Goal: Obtain resource: Obtain resource

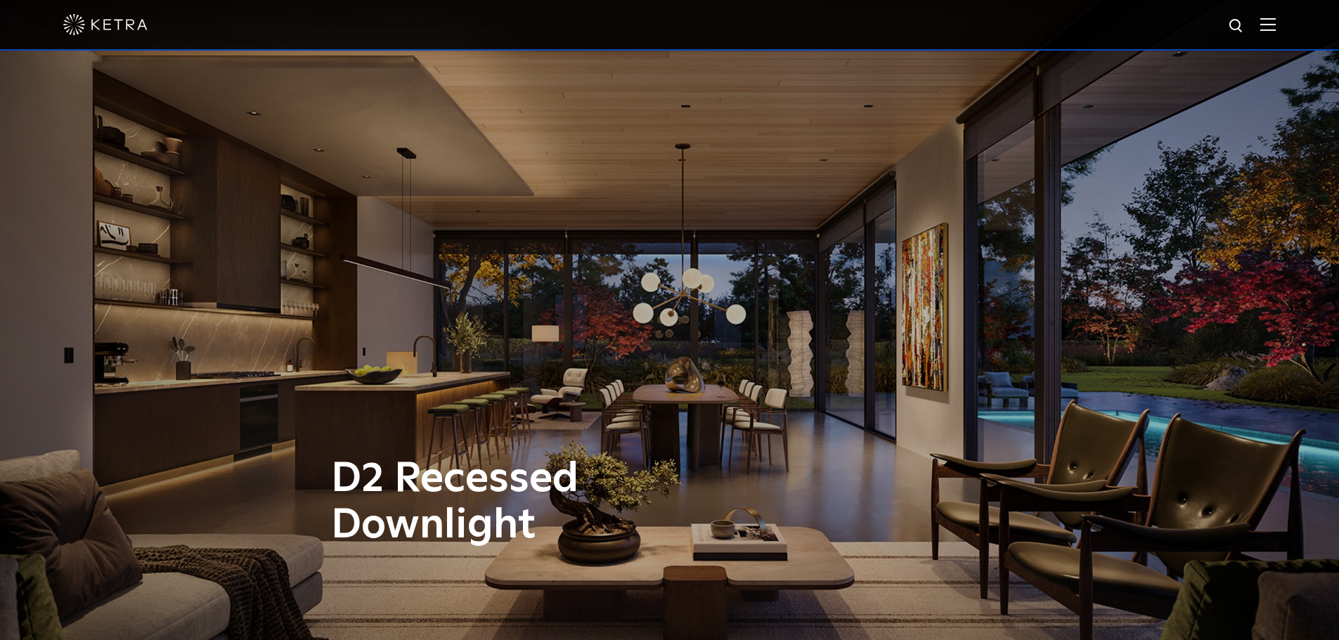
click at [1275, 27] on img at bounding box center [1267, 24] width 15 height 13
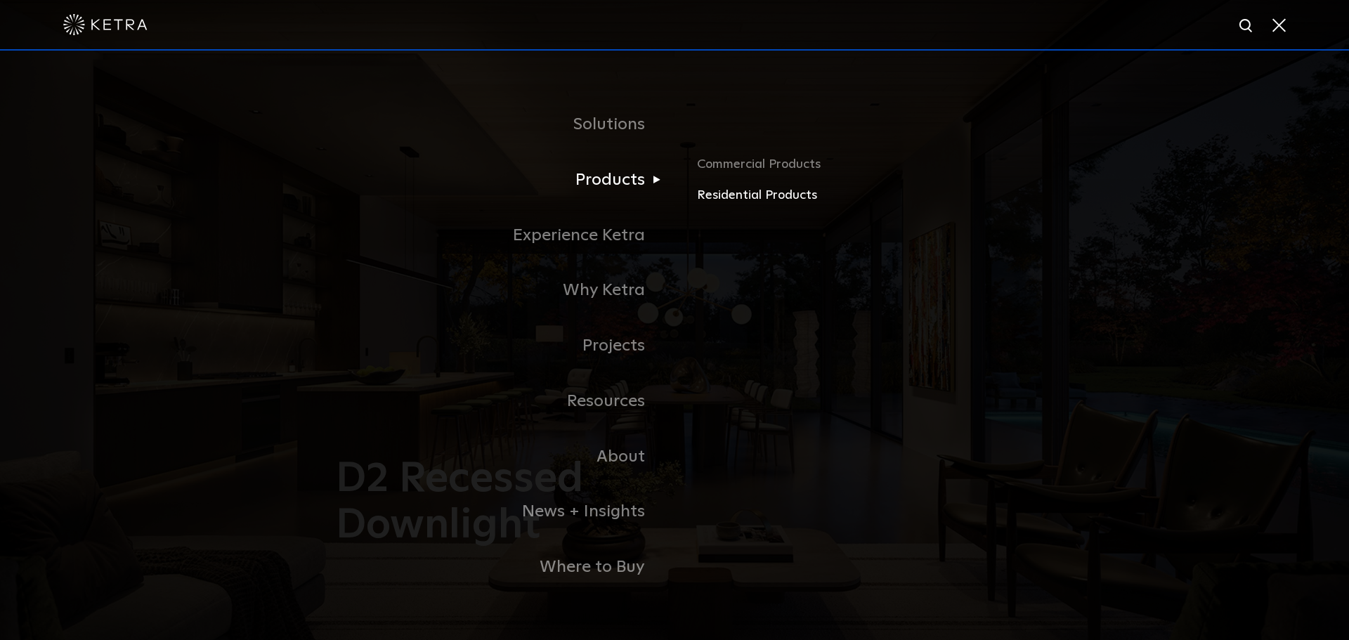
click at [721, 202] on link "Residential Products" at bounding box center [861, 196] width 329 height 20
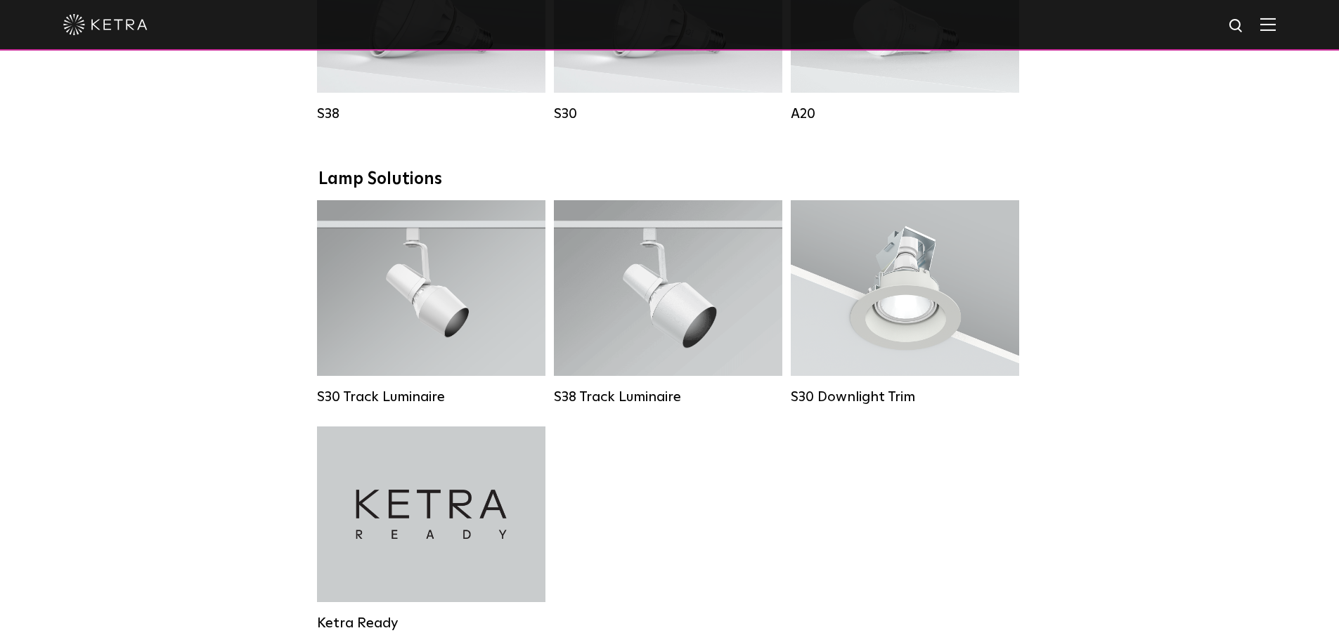
scroll to position [984, 0]
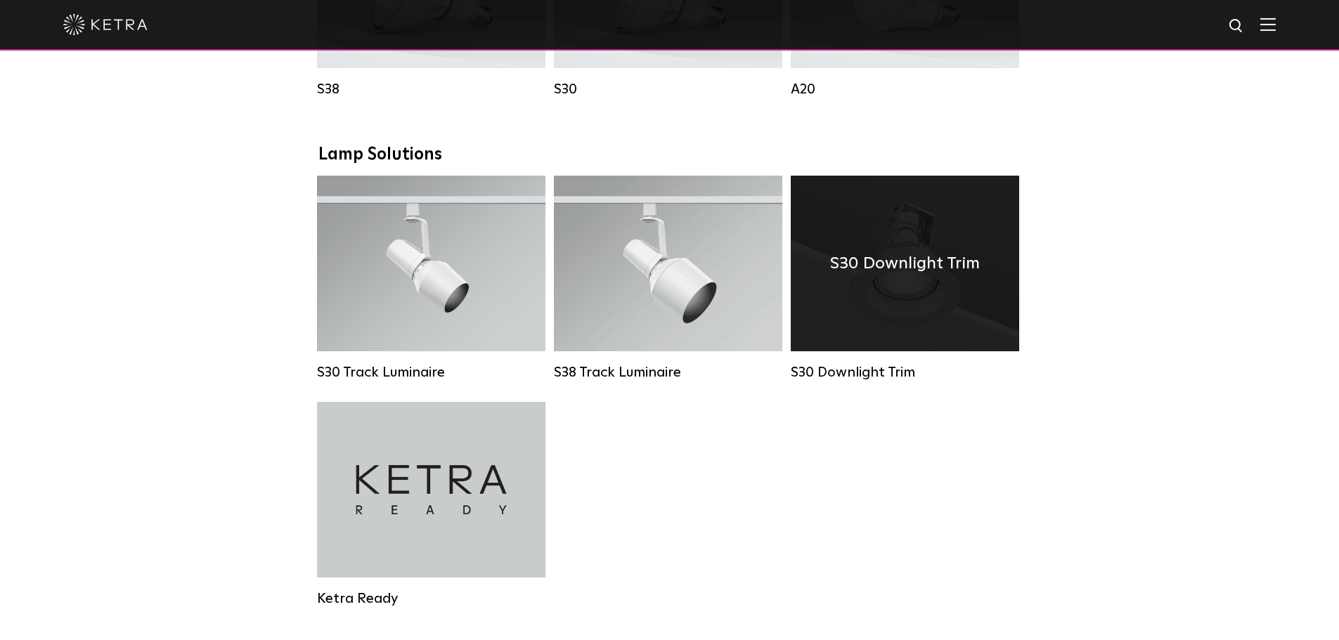
click at [947, 313] on div "S30 Downlight Trim" at bounding box center [905, 264] width 228 height 176
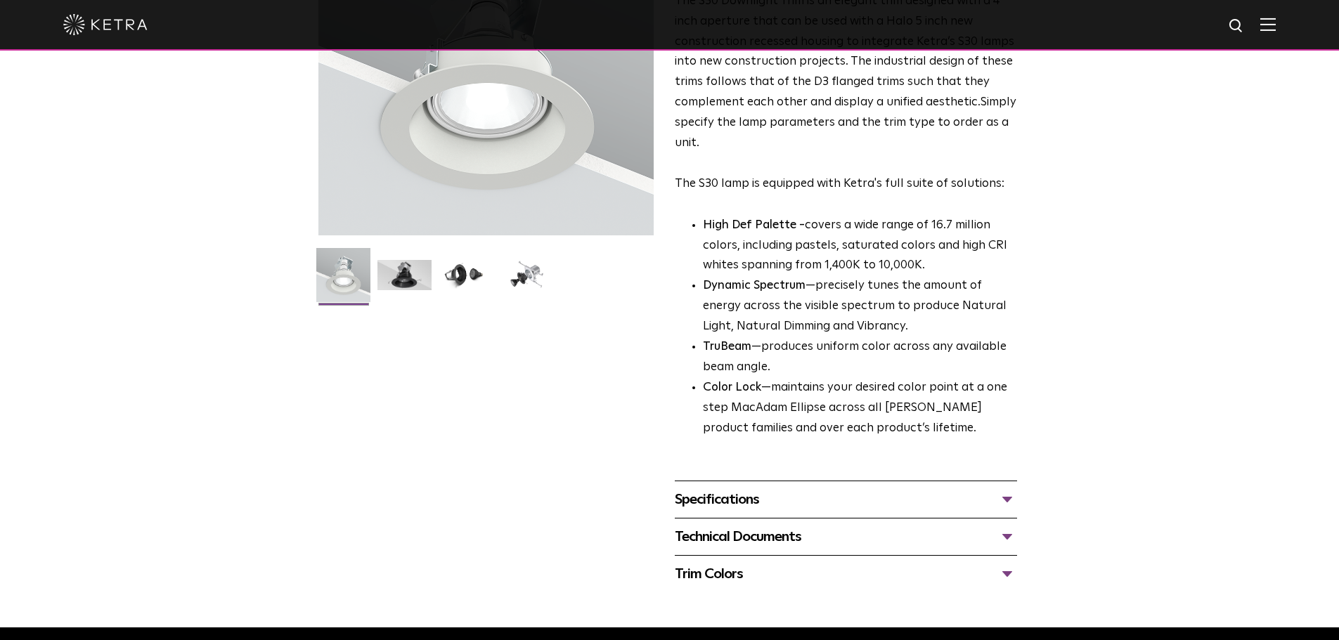
scroll to position [211, 0]
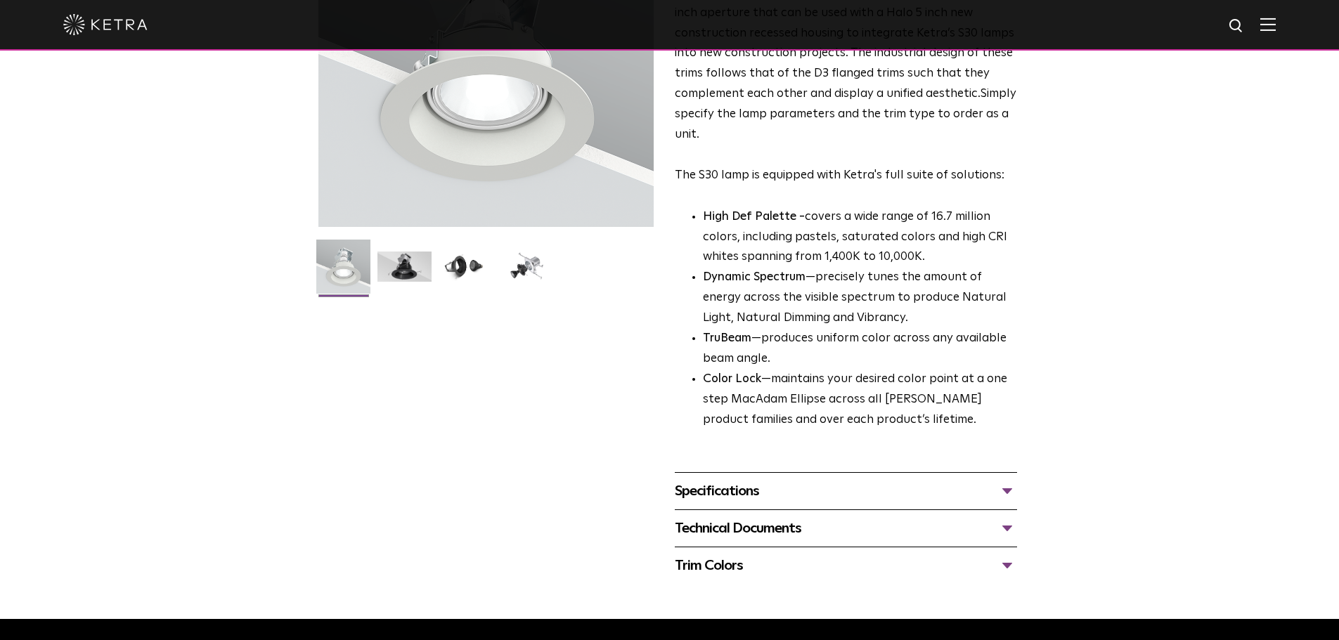
click at [740, 491] on div "Specifications" at bounding box center [846, 491] width 342 height 22
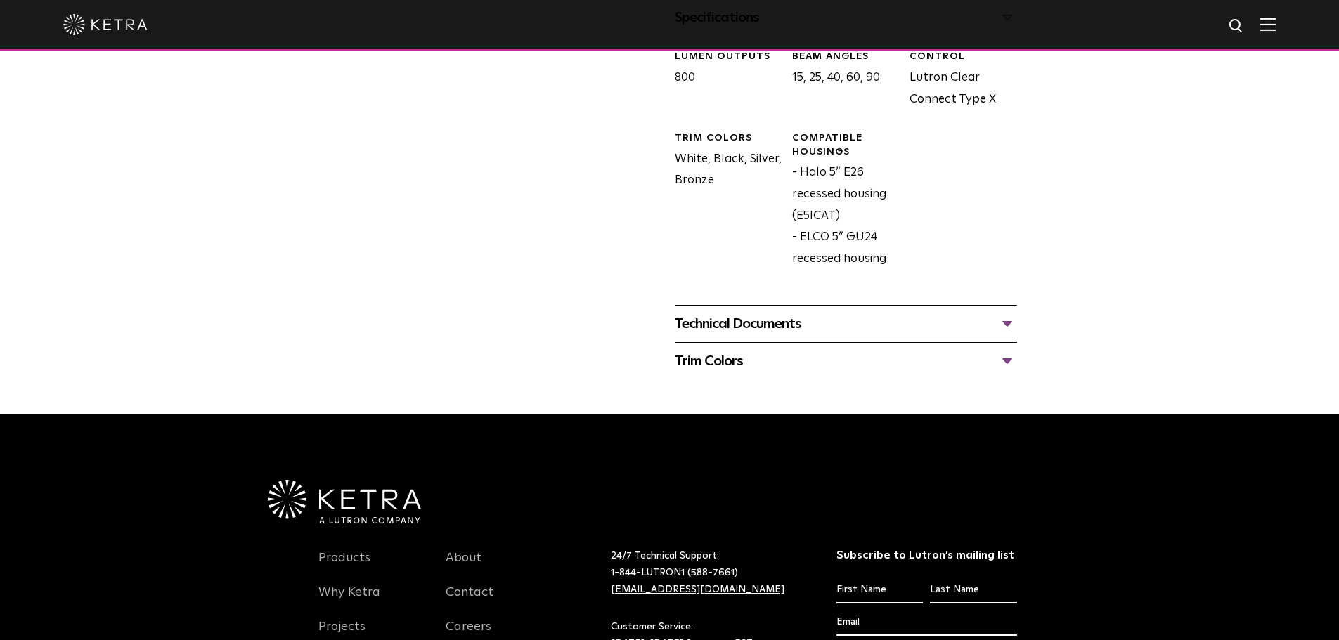
scroll to position [843, 0]
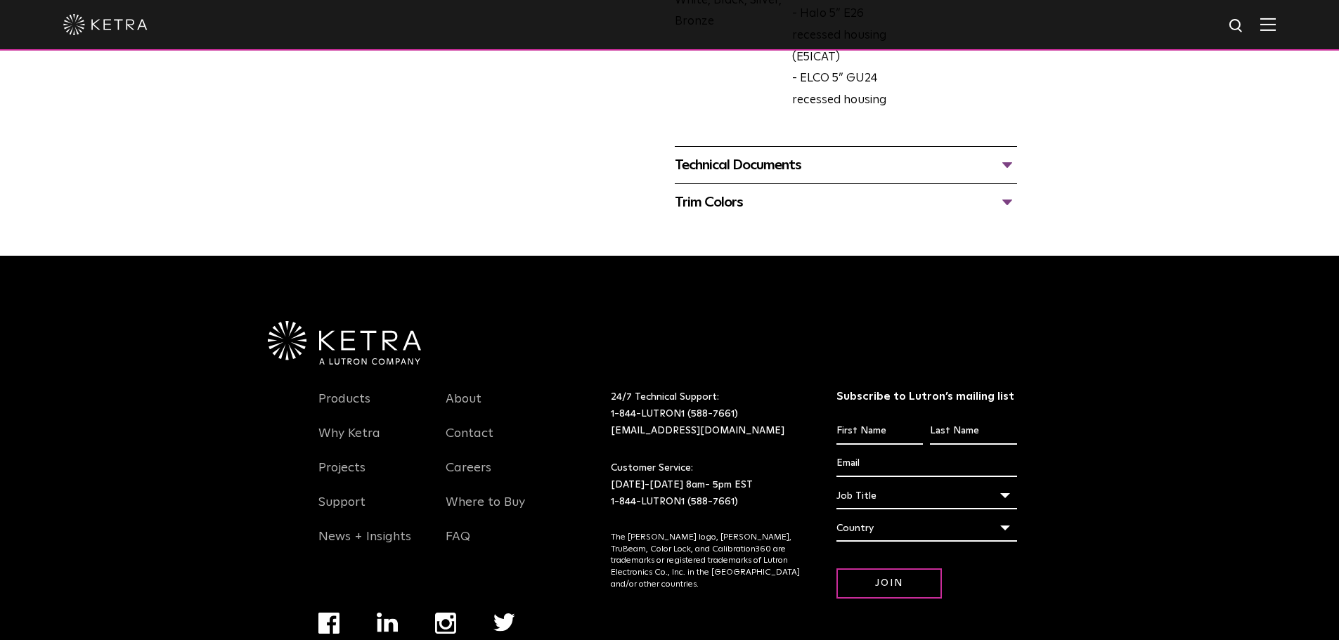
click at [801, 167] on div "Technical Documents" at bounding box center [846, 165] width 342 height 22
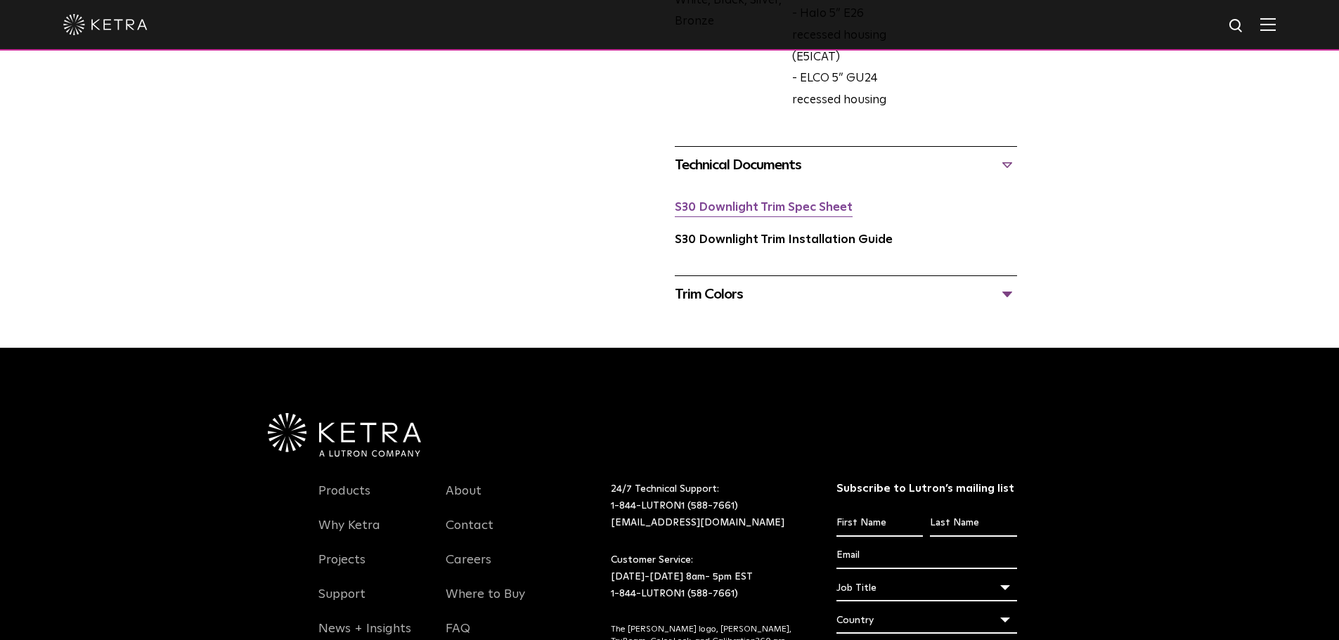
click at [774, 214] on link "S30 Downlight Trim Spec Sheet" at bounding box center [764, 208] width 178 height 12
